Goal: Check status: Check status

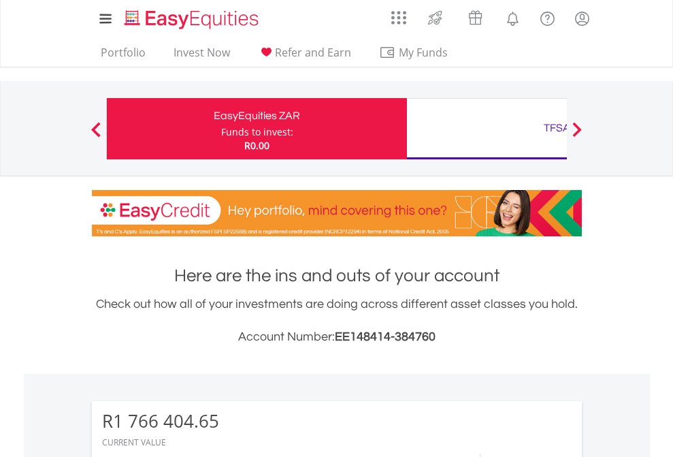
scroll to position [131, 214]
click at [221, 129] on div "Funds to invest:" at bounding box center [257, 132] width 72 height 14
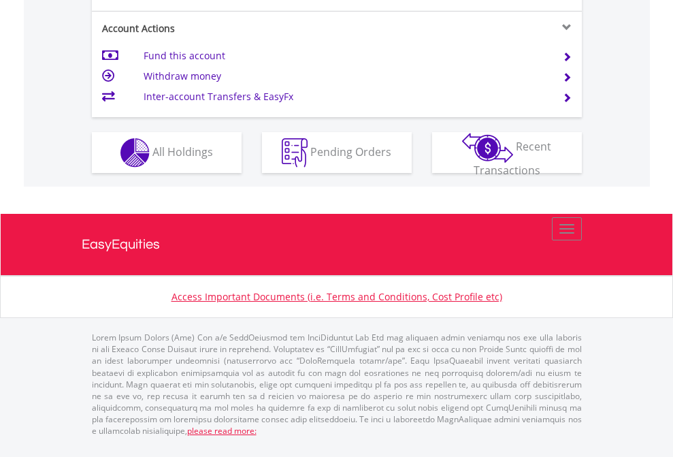
scroll to position [1278, 0]
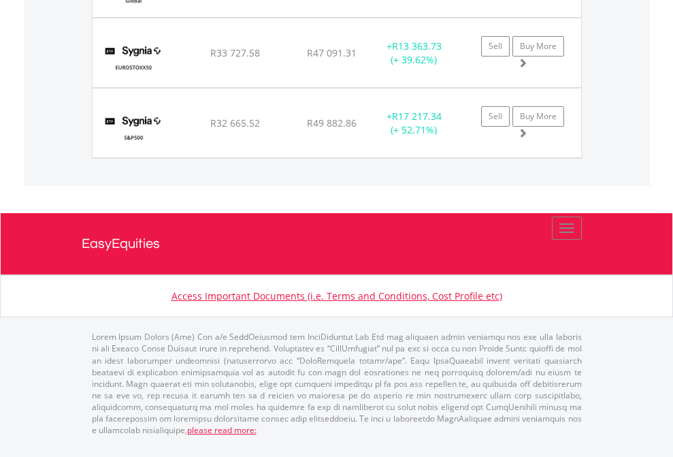
scroll to position [131, 214]
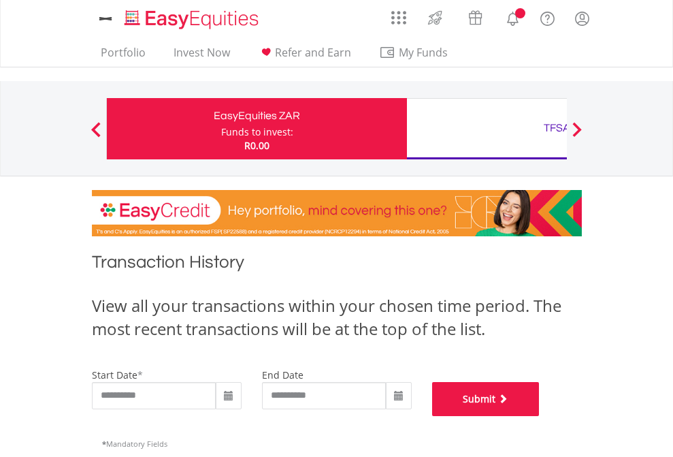
click at [540, 416] on button "Submit" at bounding box center [486, 399] width 108 height 34
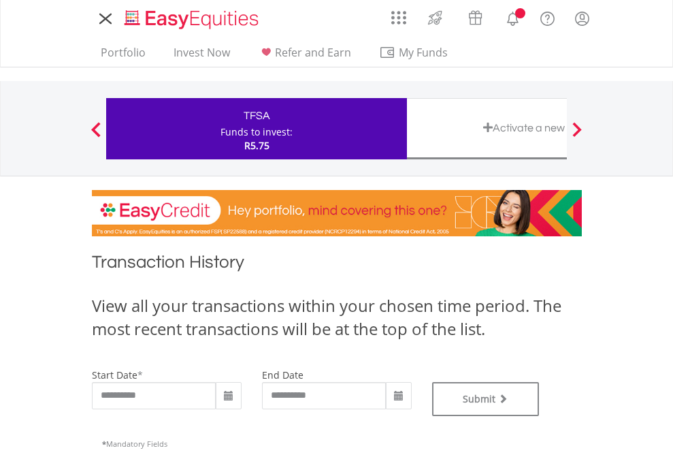
type input "**********"
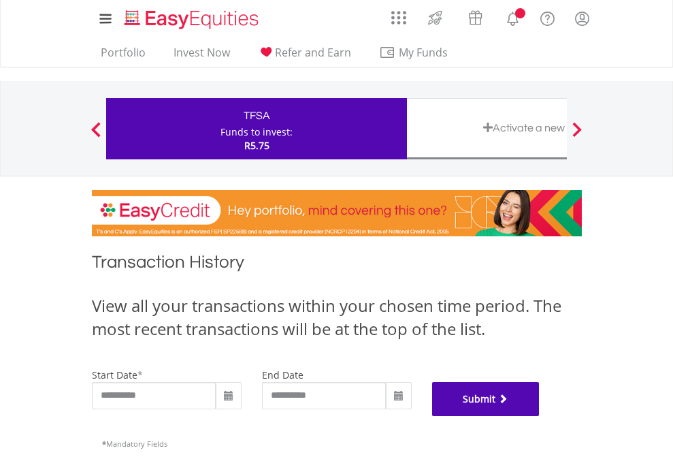
click at [540, 416] on button "Submit" at bounding box center [486, 399] width 108 height 34
